Goal: Task Accomplishment & Management: Manage account settings

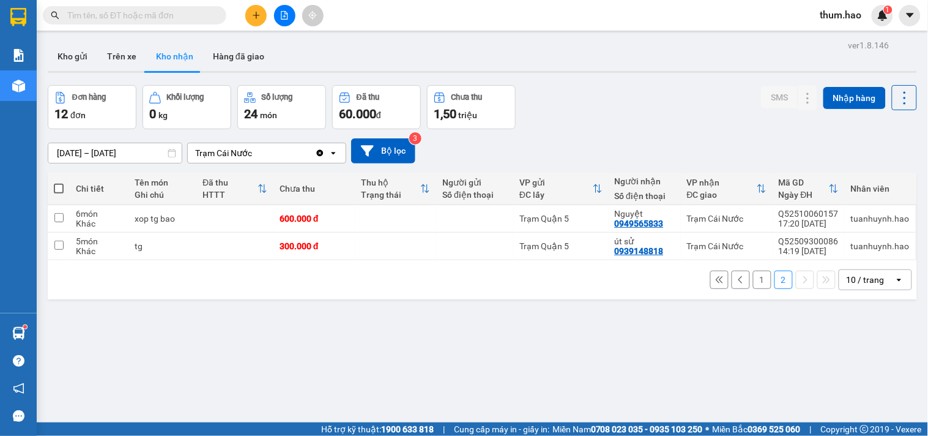
click at [754, 282] on button "1" at bounding box center [762, 279] width 18 height 18
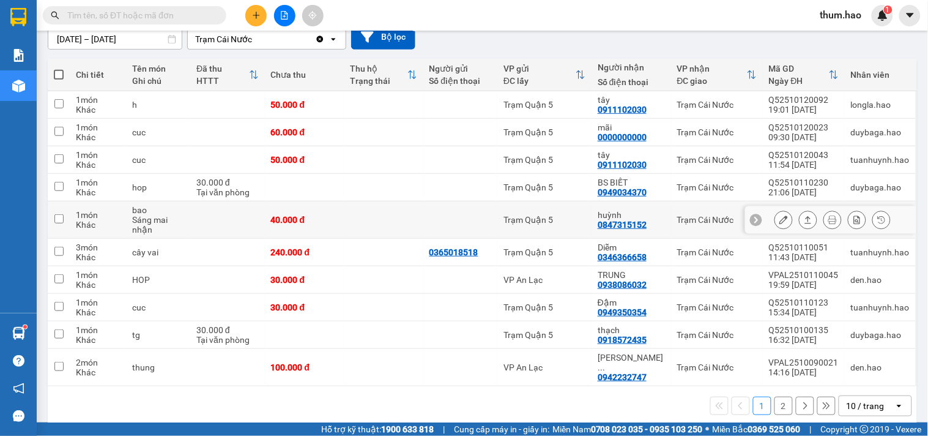
scroll to position [119, 0]
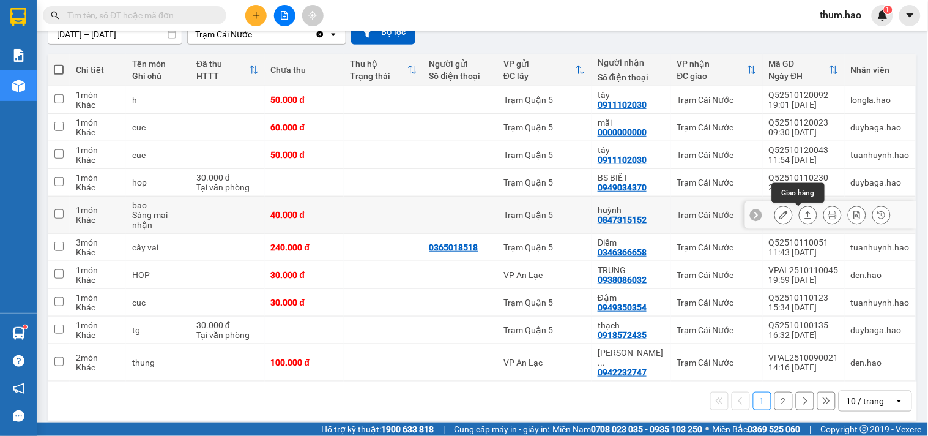
click at [804, 217] on icon at bounding box center [808, 214] width 9 height 9
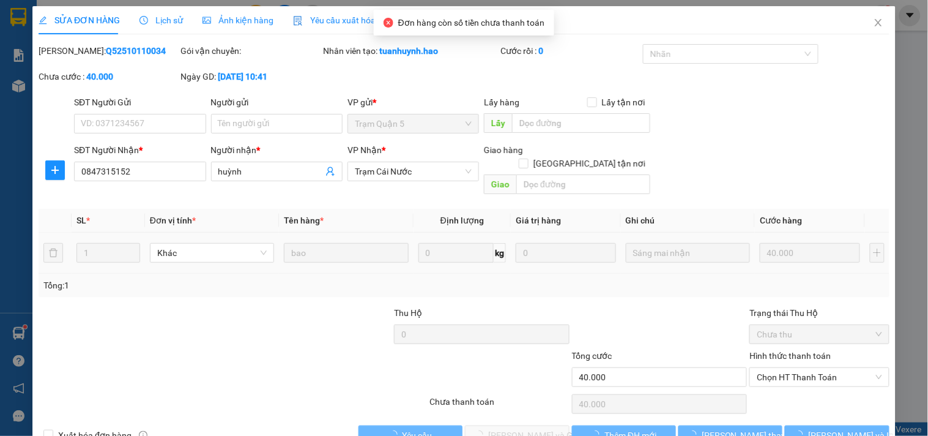
type input "0847315152"
type input "huỳnh"
type input "40.000"
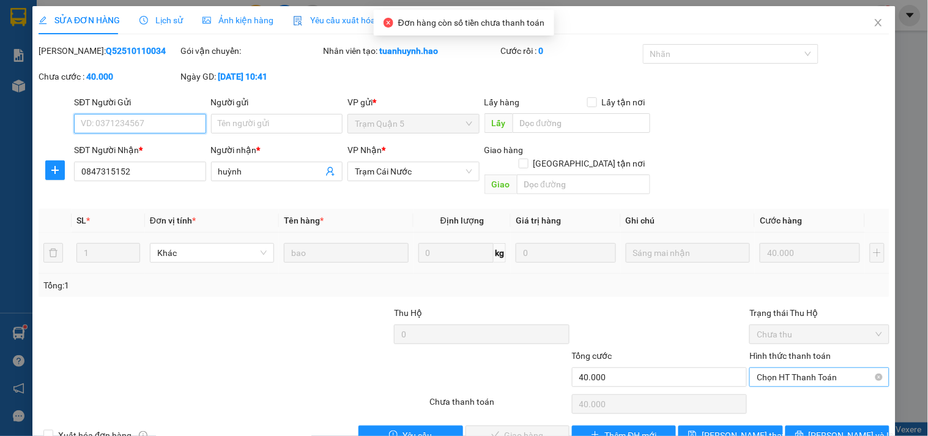
click at [779, 368] on span "Chọn HT Thanh Toán" at bounding box center [819, 377] width 125 height 18
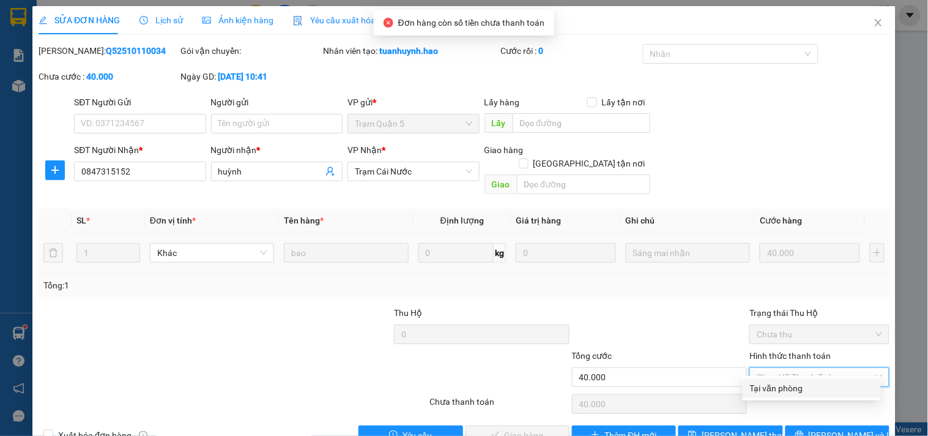
click at [777, 374] on div "Hình thức thanh toán Chọn HT Thanh Toán" at bounding box center [818, 370] width 139 height 43
click at [786, 368] on span "Chọn HT Thanh Toán" at bounding box center [819, 377] width 125 height 18
click at [774, 385] on div "Tại văn phòng" at bounding box center [812, 387] width 124 height 13
type input "0"
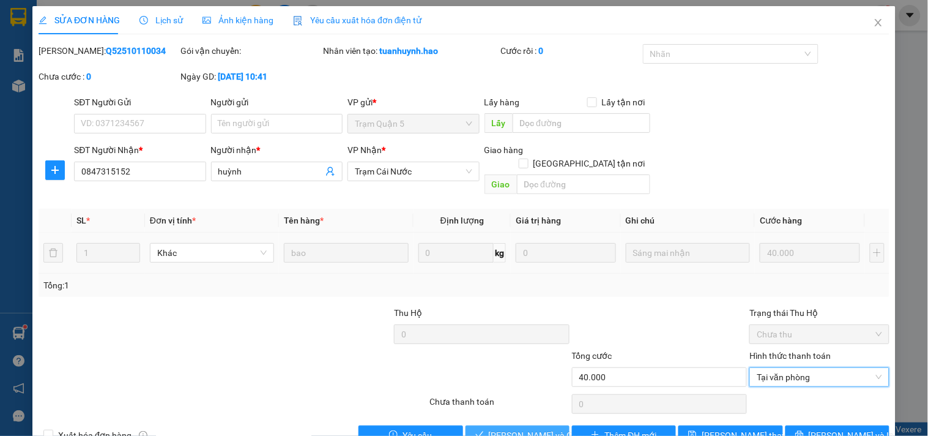
click at [497, 428] on span "[PERSON_NAME] và Giao hàng" at bounding box center [547, 434] width 117 height 13
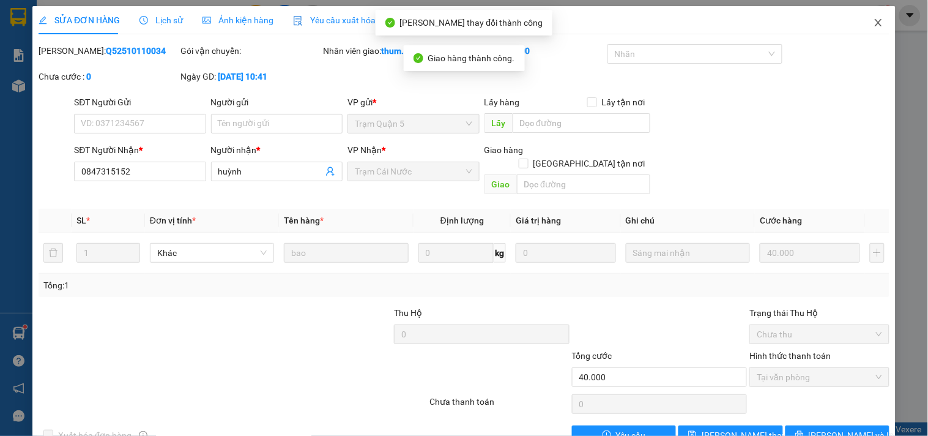
click at [874, 28] on icon "close" at bounding box center [879, 23] width 10 height 10
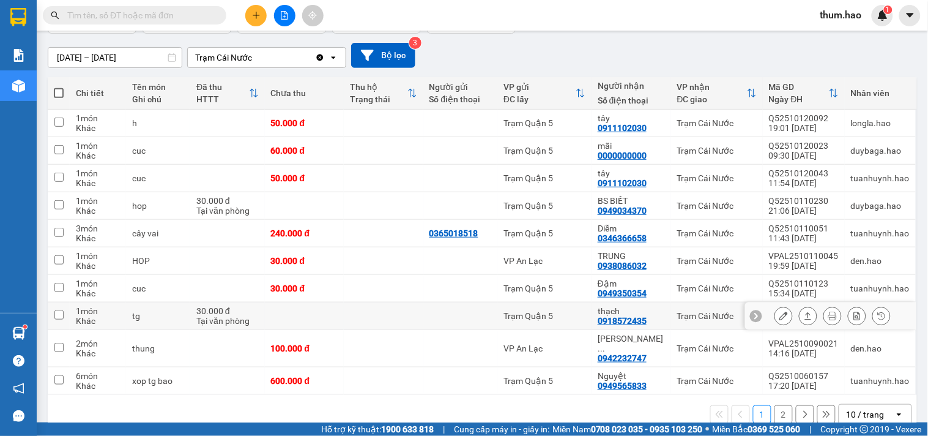
scroll to position [109, 0]
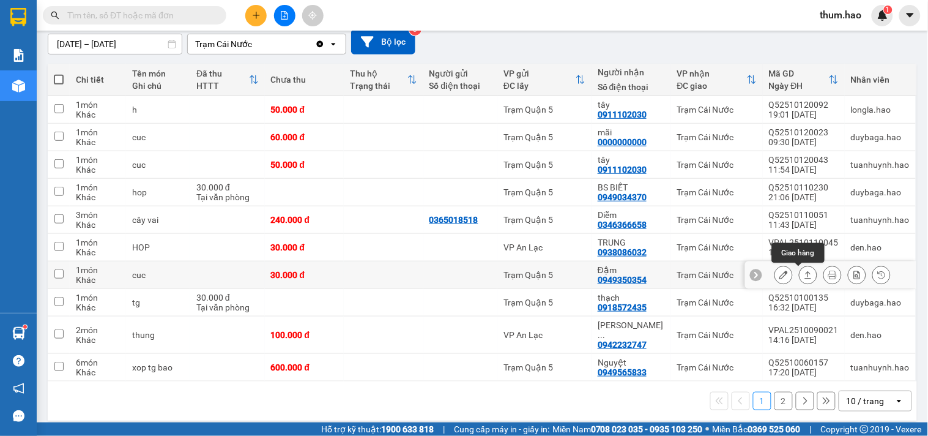
click at [803, 273] on button at bounding box center [808, 274] width 17 height 21
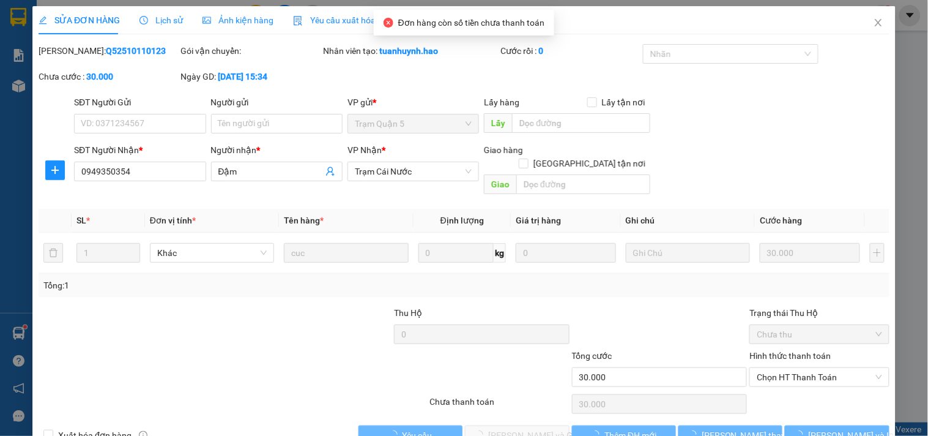
type input "0949350354"
type input "Đậm"
type input "30.000"
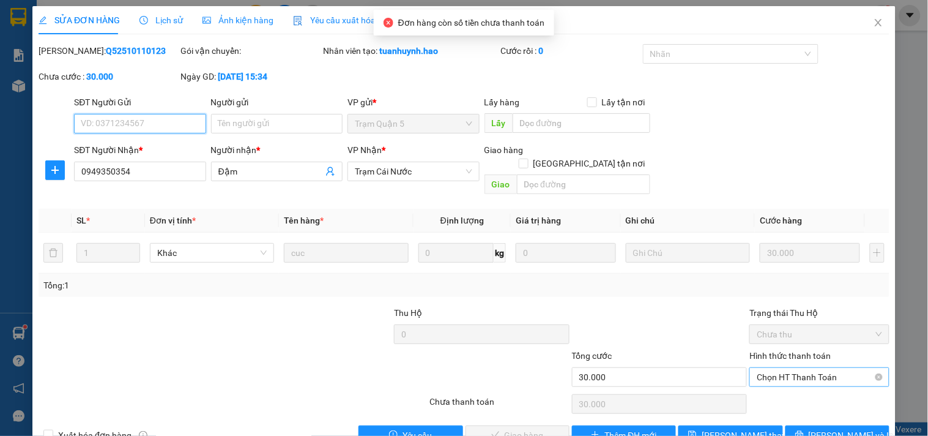
click at [778, 368] on span "Chọn HT Thanh Toán" at bounding box center [819, 377] width 125 height 18
click at [762, 377] on div "Total Paid Fee 0 Total UnPaid Fee 30.000 Cash Collection Total Fee Mã ĐH: Q5251…" at bounding box center [464, 244] width 851 height 401
click at [786, 368] on span "Chọn HT Thanh Toán" at bounding box center [819, 377] width 125 height 18
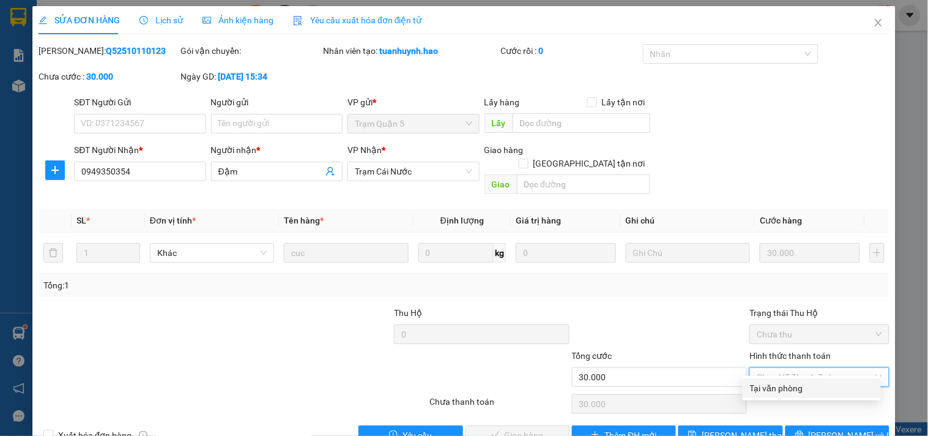
click at [783, 393] on div "Tại văn phòng" at bounding box center [812, 387] width 124 height 13
type input "0"
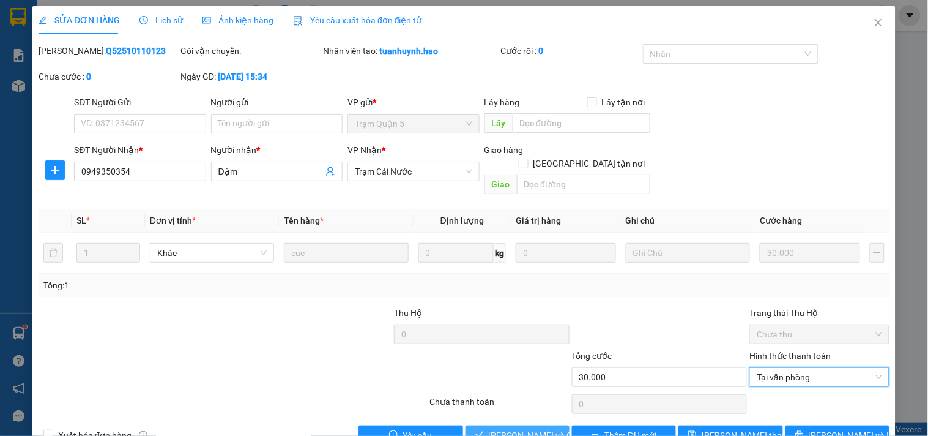
click at [497, 428] on span "[PERSON_NAME] và Giao hàng" at bounding box center [547, 434] width 117 height 13
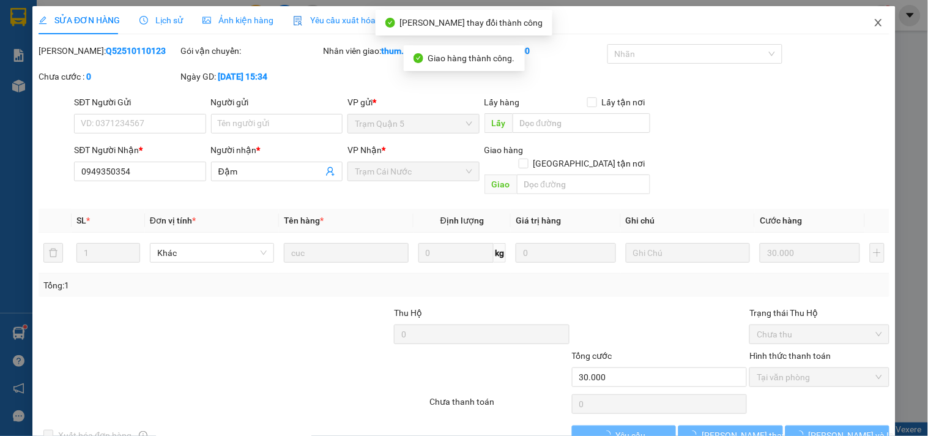
click at [874, 23] on icon "close" at bounding box center [879, 23] width 10 height 10
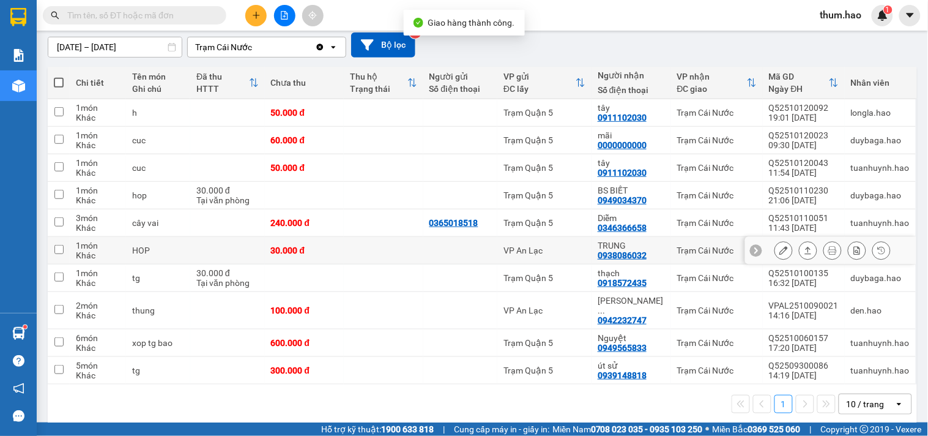
scroll to position [109, 0]
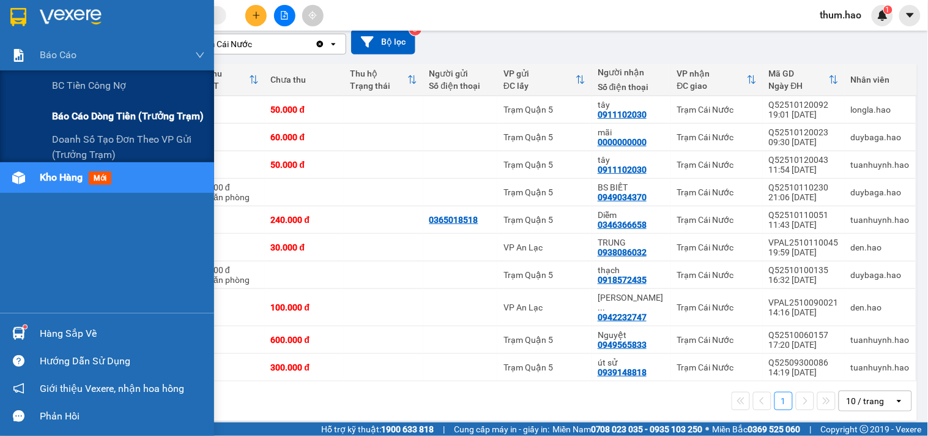
click at [89, 113] on span "Báo cáo dòng tiền (trưởng trạm)" at bounding box center [128, 115] width 152 height 15
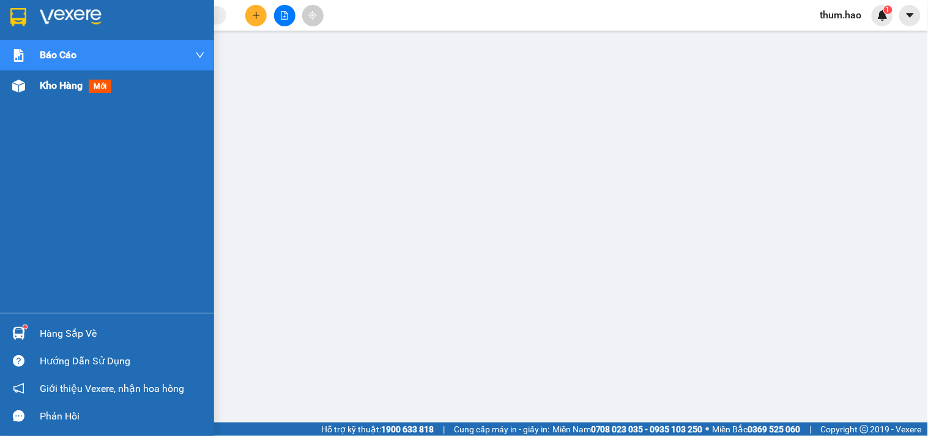
click at [42, 83] on span "Kho hàng" at bounding box center [61, 86] width 43 height 12
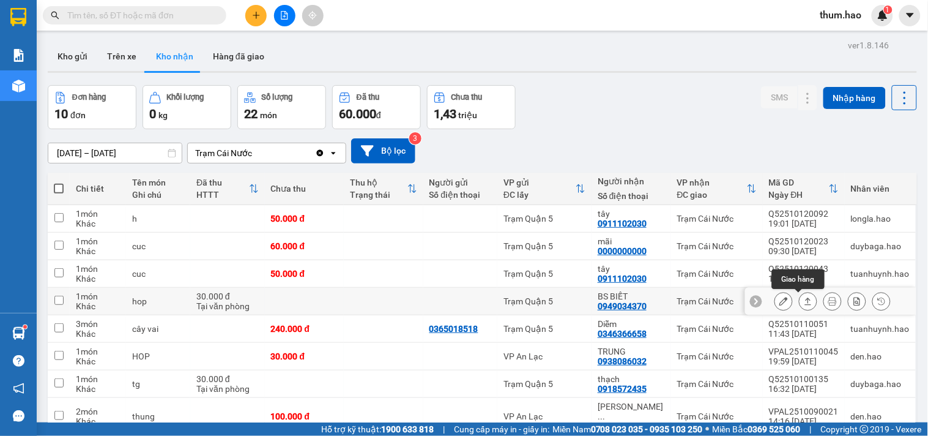
click at [800, 299] on button at bounding box center [808, 301] width 17 height 21
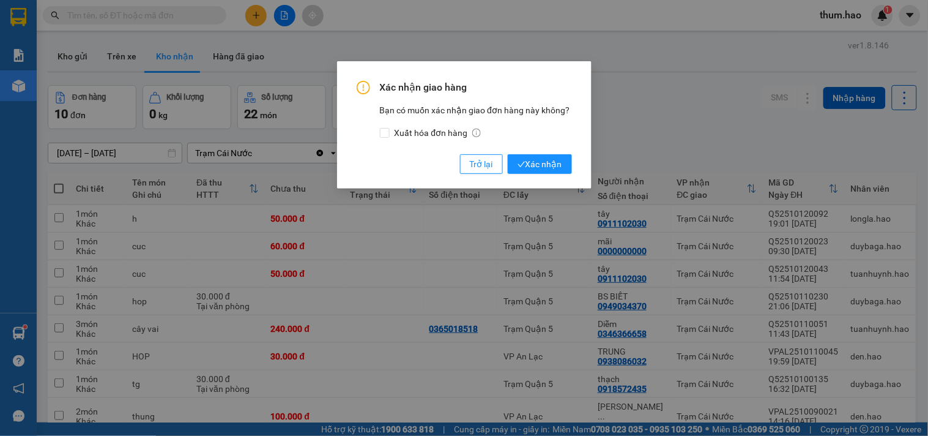
click at [529, 154] on div "Xác nhận giao hàng Bạn có muốn xác nhận giao đơn hàng này không? Xuất hóa đơn h…" at bounding box center [464, 127] width 215 height 93
click at [532, 167] on span "Xác nhận" at bounding box center [540, 163] width 45 height 13
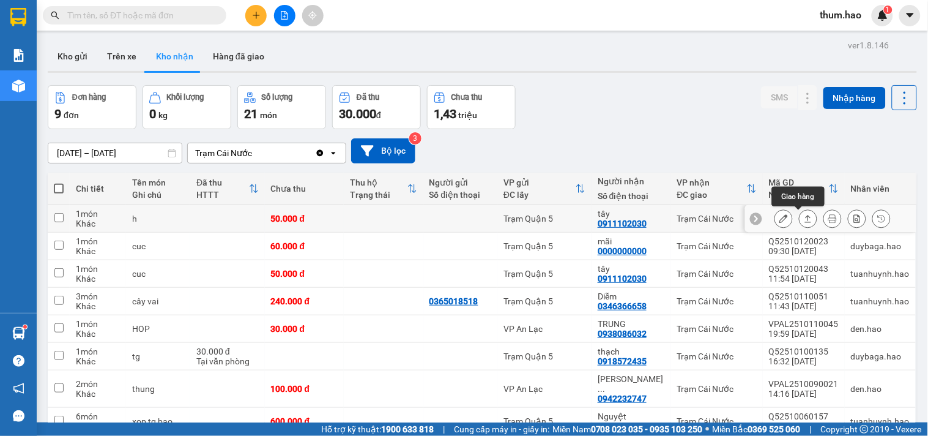
click at [800, 224] on button at bounding box center [808, 218] width 17 height 21
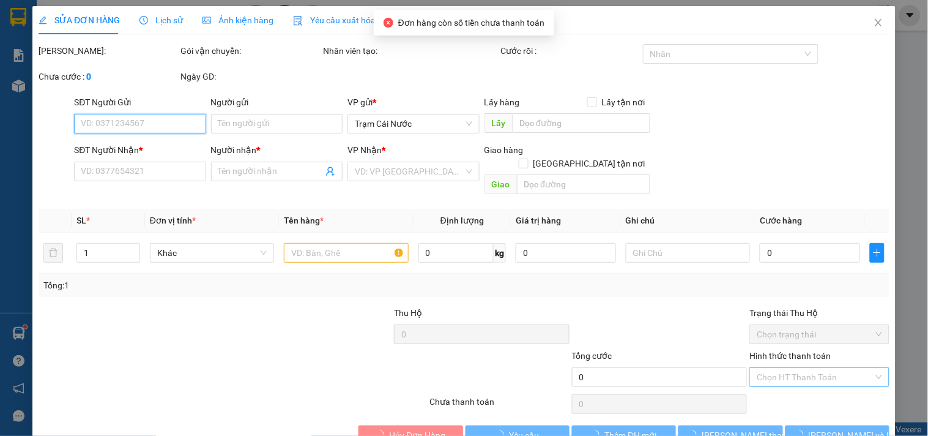
type input "0911102030"
type input "tây"
type input "50.000"
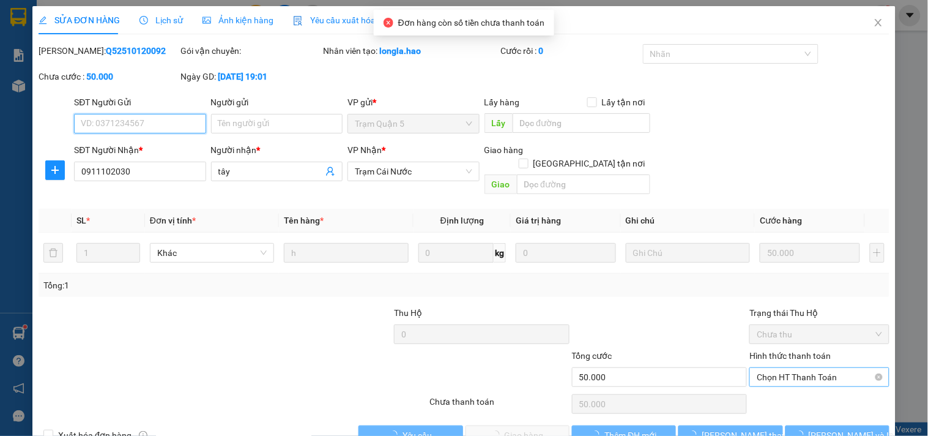
click at [780, 368] on span "Chọn HT Thanh Toán" at bounding box center [819, 377] width 125 height 18
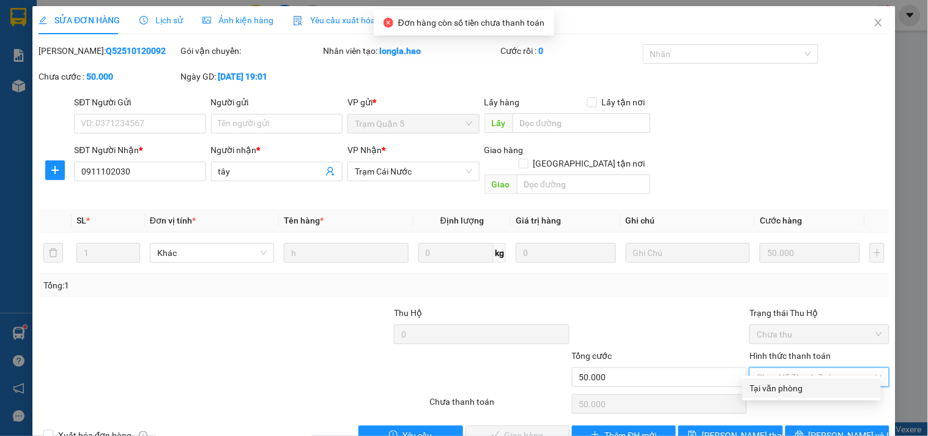
click at [772, 389] on div "Tại văn phòng" at bounding box center [812, 387] width 124 height 13
type input "0"
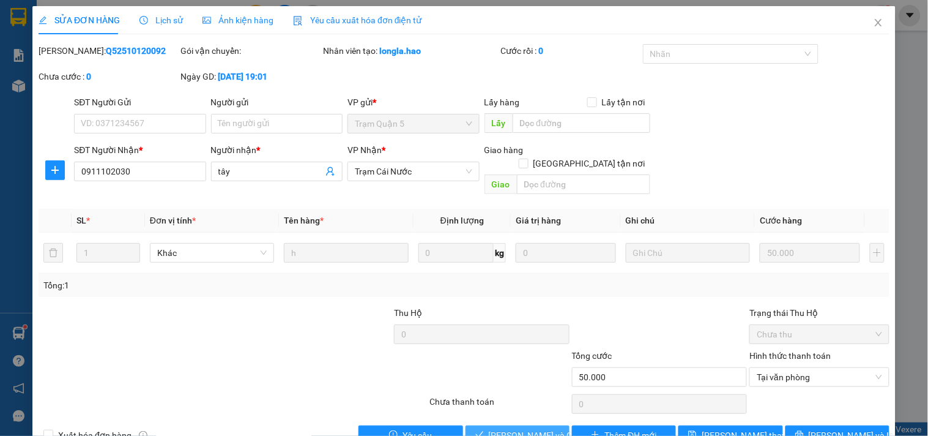
click at [507, 429] on button "[PERSON_NAME] và Giao hàng" at bounding box center [518, 435] width 104 height 20
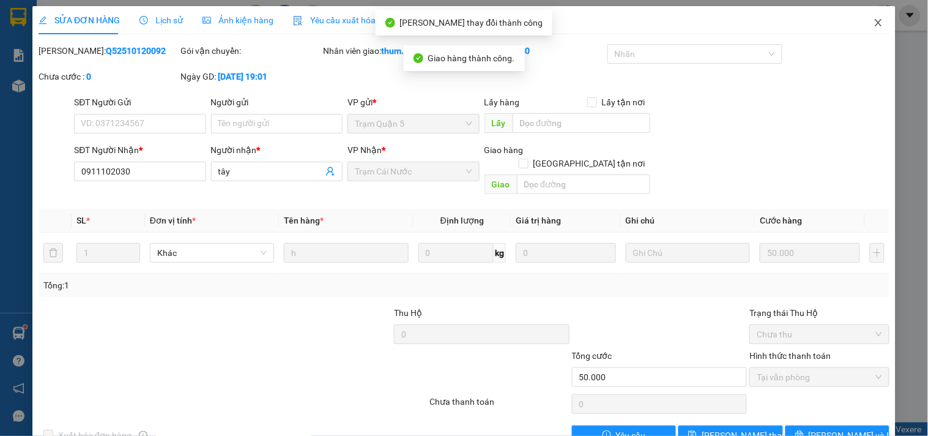
click at [875, 26] on icon "close" at bounding box center [878, 22] width 7 height 7
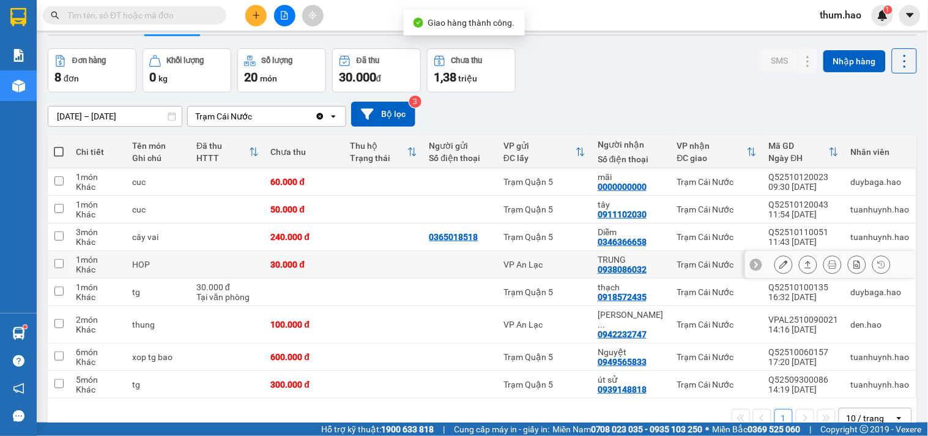
scroll to position [56, 0]
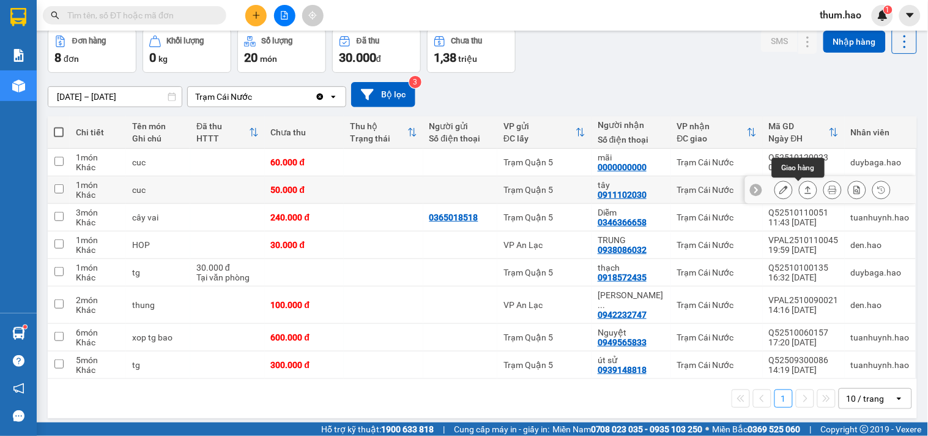
click at [804, 191] on icon at bounding box center [808, 189] width 9 height 9
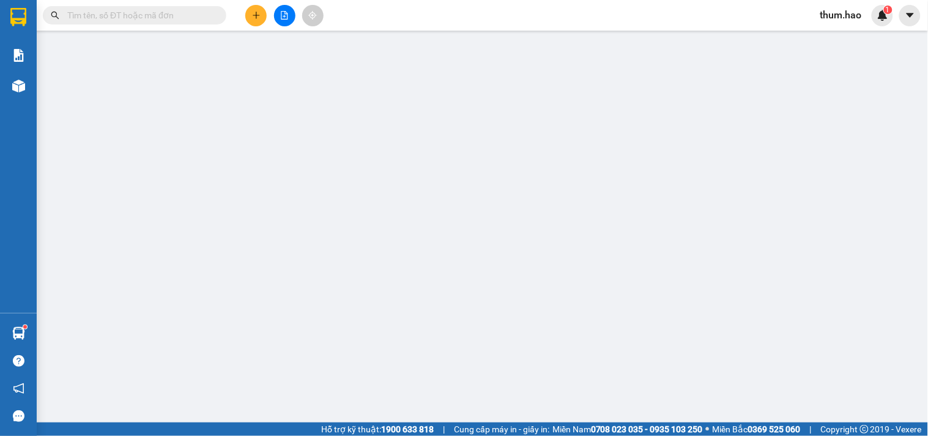
type input "0911102030"
type input "tây"
type input "50.000"
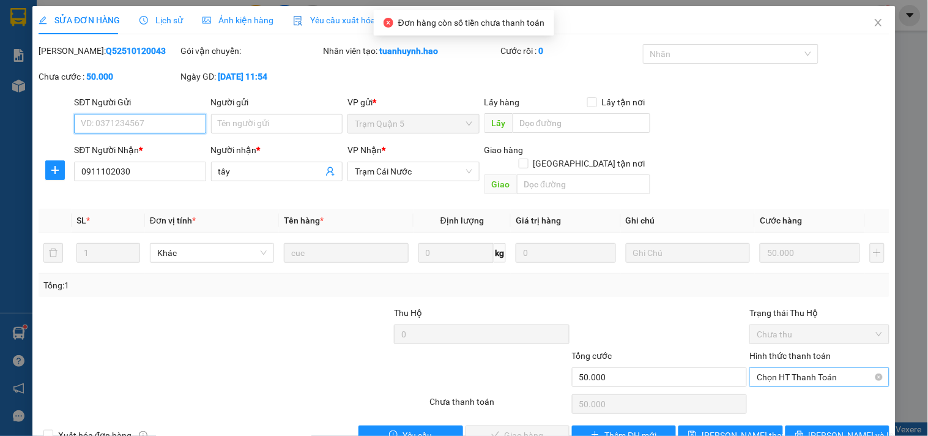
click at [789, 368] on span "Chọn HT Thanh Toán" at bounding box center [819, 377] width 125 height 18
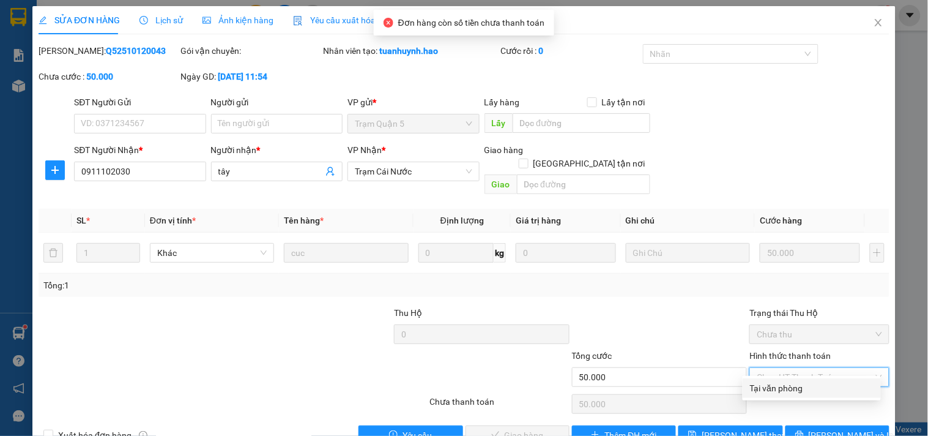
click at [782, 384] on div "Tại văn phòng" at bounding box center [812, 387] width 124 height 13
type input "0"
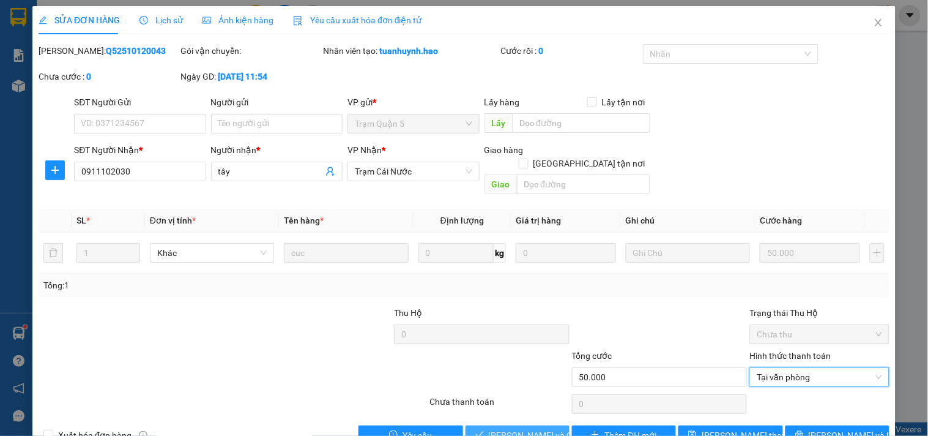
click at [537, 428] on span "[PERSON_NAME] và Giao hàng" at bounding box center [547, 434] width 117 height 13
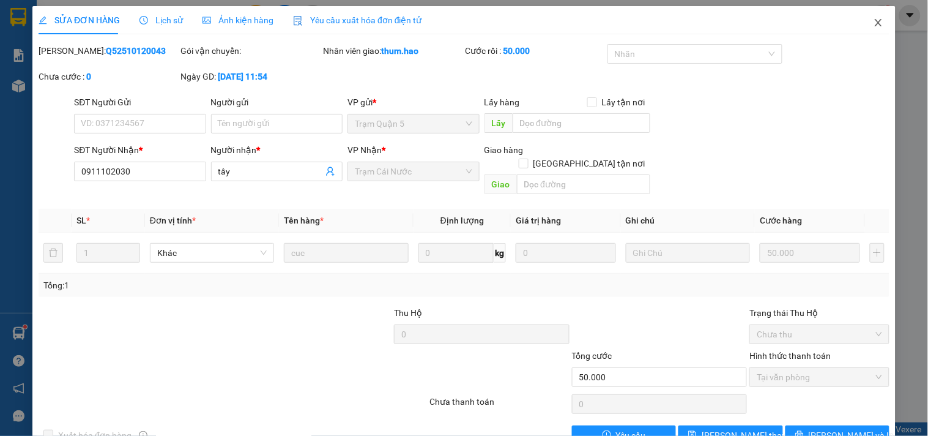
click at [863, 22] on span "Close" at bounding box center [878, 23] width 34 height 34
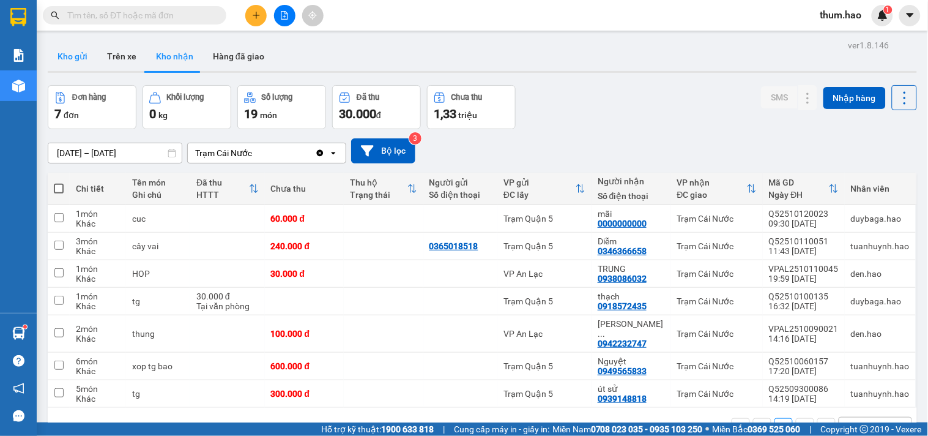
click at [86, 63] on button "Kho gửi" at bounding box center [73, 56] width 50 height 29
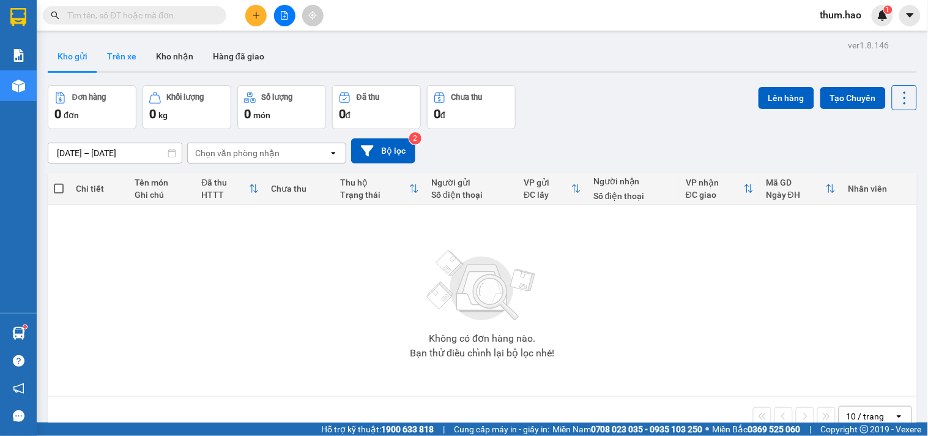
click at [124, 53] on button "Trên xe" at bounding box center [121, 56] width 49 height 29
